Goal: Task Accomplishment & Management: Manage account settings

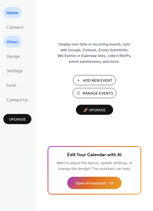
click at [11, 41] on span "Views" at bounding box center [13, 42] width 12 height 8
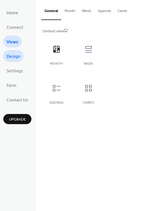
click at [19, 56] on span "Design" at bounding box center [14, 56] width 14 height 8
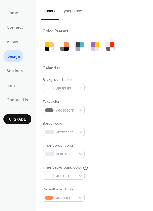
click at [71, 12] on button "Typography" at bounding box center [72, 9] width 27 height 19
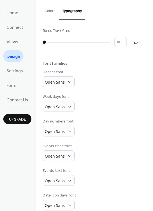
click at [48, 11] on button "Colors" at bounding box center [50, 9] width 18 height 19
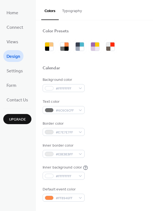
scroll to position [27, 0]
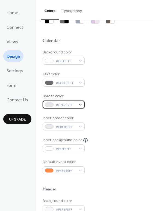
click at [80, 106] on div "#E7E7E7FF" at bounding box center [64, 105] width 42 height 8
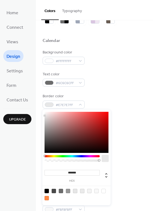
type input "*******"
click at [100, 119] on div at bounding box center [77, 132] width 64 height 41
click at [113, 101] on div "Border color #D31D1DFF" at bounding box center [95, 100] width 104 height 15
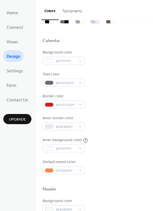
click at [96, 117] on div "Inner border color #EBEBEBFF" at bounding box center [95, 122] width 104 height 15
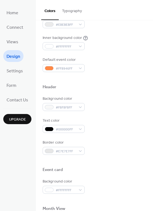
scroll to position [137, 0]
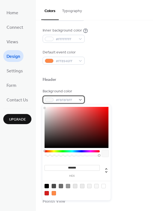
click at [80, 102] on div "#F8F8F8FF" at bounding box center [64, 100] width 42 height 8
click at [45, 192] on div at bounding box center [47, 193] width 4 height 4
type input "*******"
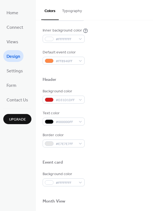
click at [69, 11] on button "Typography" at bounding box center [72, 9] width 27 height 19
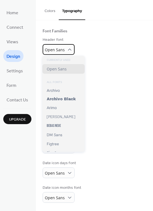
click at [67, 49] on icon at bounding box center [69, 49] width 5 height 5
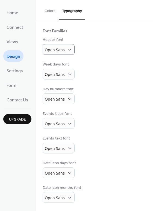
click at [107, 46] on div "Header font Open Sans" at bounding box center [95, 46] width 104 height 18
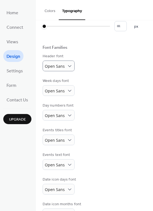
scroll to position [0, 0]
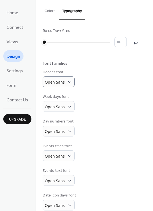
click at [48, 12] on button "Colors" at bounding box center [50, 9] width 18 height 19
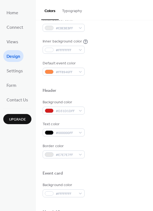
scroll to position [125, 0]
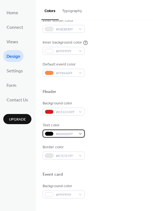
click at [81, 133] on div "#000000FF" at bounding box center [64, 134] width 42 height 8
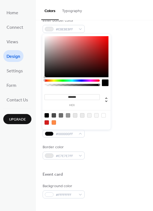
click at [62, 80] on div at bounding box center [72, 80] width 55 height 2
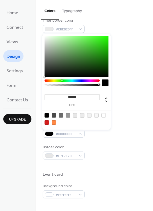
type input "*******"
click at [87, 56] on div at bounding box center [77, 56] width 64 height 41
click at [89, 139] on div "Background color #D31D1DFF Text color #37832DFF Border color #E7E7E7FF" at bounding box center [95, 130] width 104 height 59
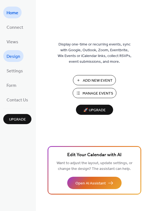
click at [12, 55] on span "Design" at bounding box center [14, 56] width 14 height 8
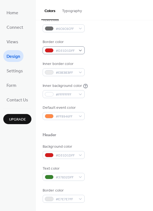
scroll to position [82, 0]
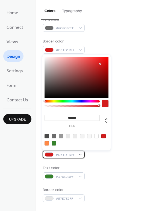
click at [79, 155] on div "#D31D1DFF" at bounding box center [64, 154] width 42 height 8
type input "*******"
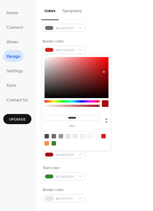
click at [104, 72] on div at bounding box center [77, 77] width 64 height 41
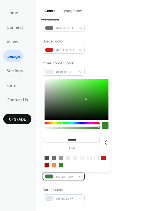
click at [80, 177] on div "#37832DFF" at bounding box center [64, 176] width 42 height 8
click at [52, 163] on div at bounding box center [77, 161] width 70 height 17
click at [55, 165] on div at bounding box center [54, 165] width 4 height 4
type input "*******"
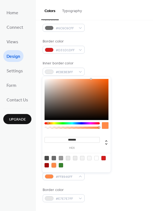
click at [129, 159] on div "Background color #A30C0CFF Text color #FF8946FF Border color #E7E7E7FF" at bounding box center [95, 172] width 104 height 59
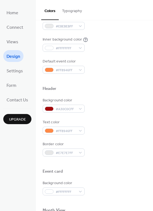
scroll to position [137, 0]
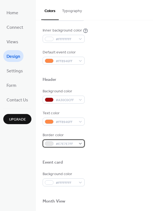
click at [79, 143] on div "#E7E7E7FF" at bounding box center [64, 143] width 42 height 8
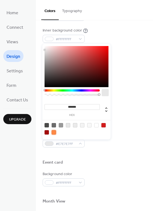
click at [55, 131] on div at bounding box center [54, 132] width 4 height 4
type input "*******"
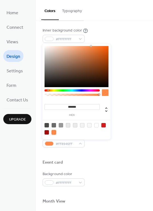
click at [136, 141] on div "Border color #FF8946FF" at bounding box center [95, 139] width 104 height 15
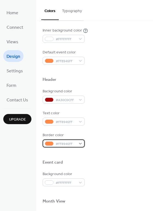
click at [79, 144] on div "#FF8946FF" at bounding box center [64, 143] width 42 height 8
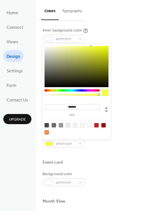
click at [54, 90] on div at bounding box center [72, 90] width 55 height 2
click at [85, 54] on div at bounding box center [77, 66] width 64 height 41
click at [90, 51] on div at bounding box center [77, 66] width 64 height 41
click at [94, 47] on div at bounding box center [77, 66] width 64 height 41
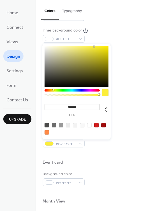
click at [53, 91] on div at bounding box center [72, 90] width 55 height 2
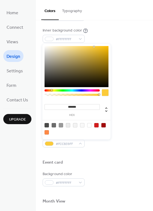
type input "*******"
click at [52, 90] on div at bounding box center [72, 90] width 55 height 2
